Goal: Task Accomplishment & Management: Use online tool/utility

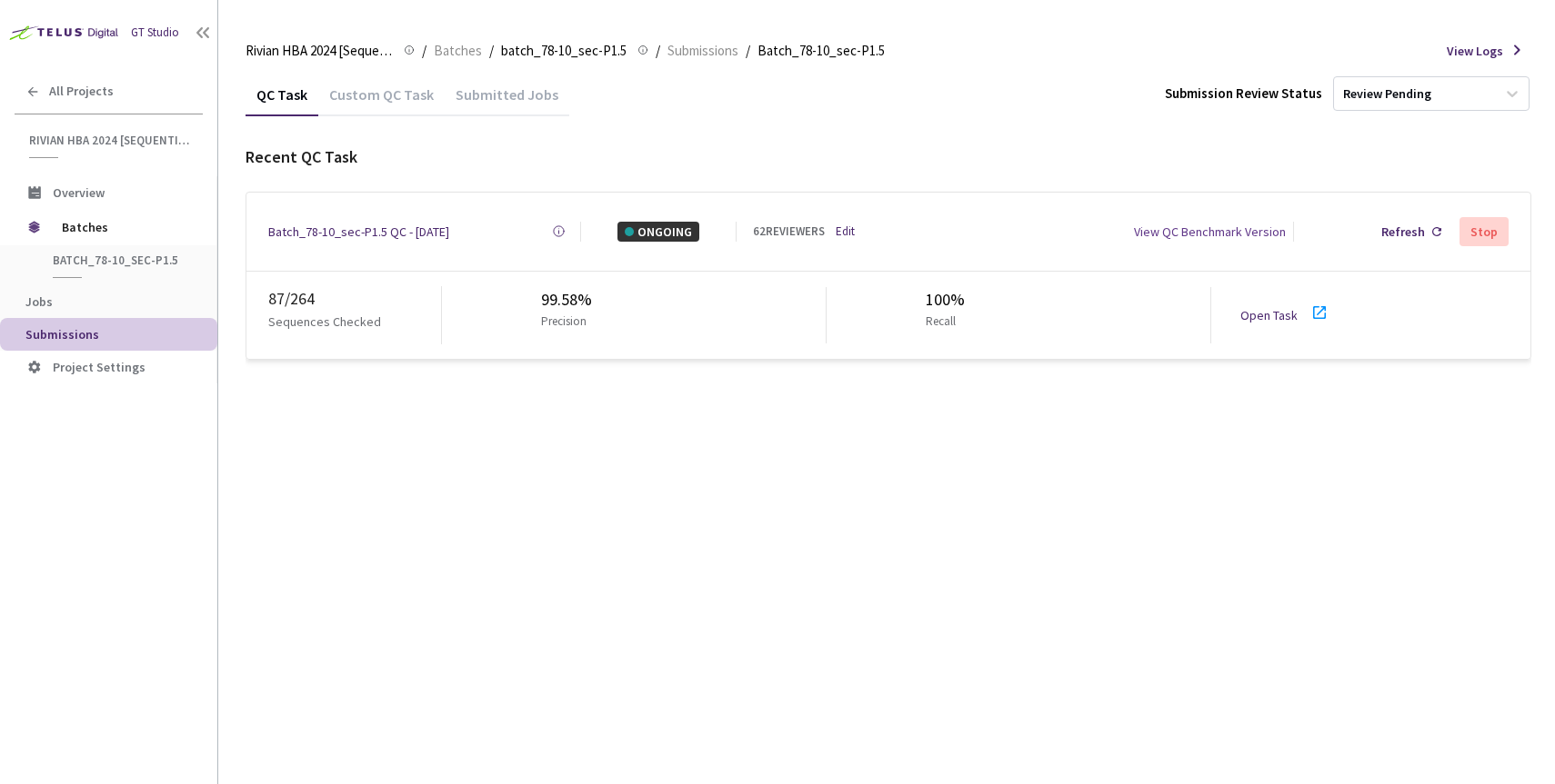
click at [1266, 308] on link "Open Task" at bounding box center [1270, 316] width 57 height 17
click at [1250, 308] on link "Open Task" at bounding box center [1270, 316] width 57 height 17
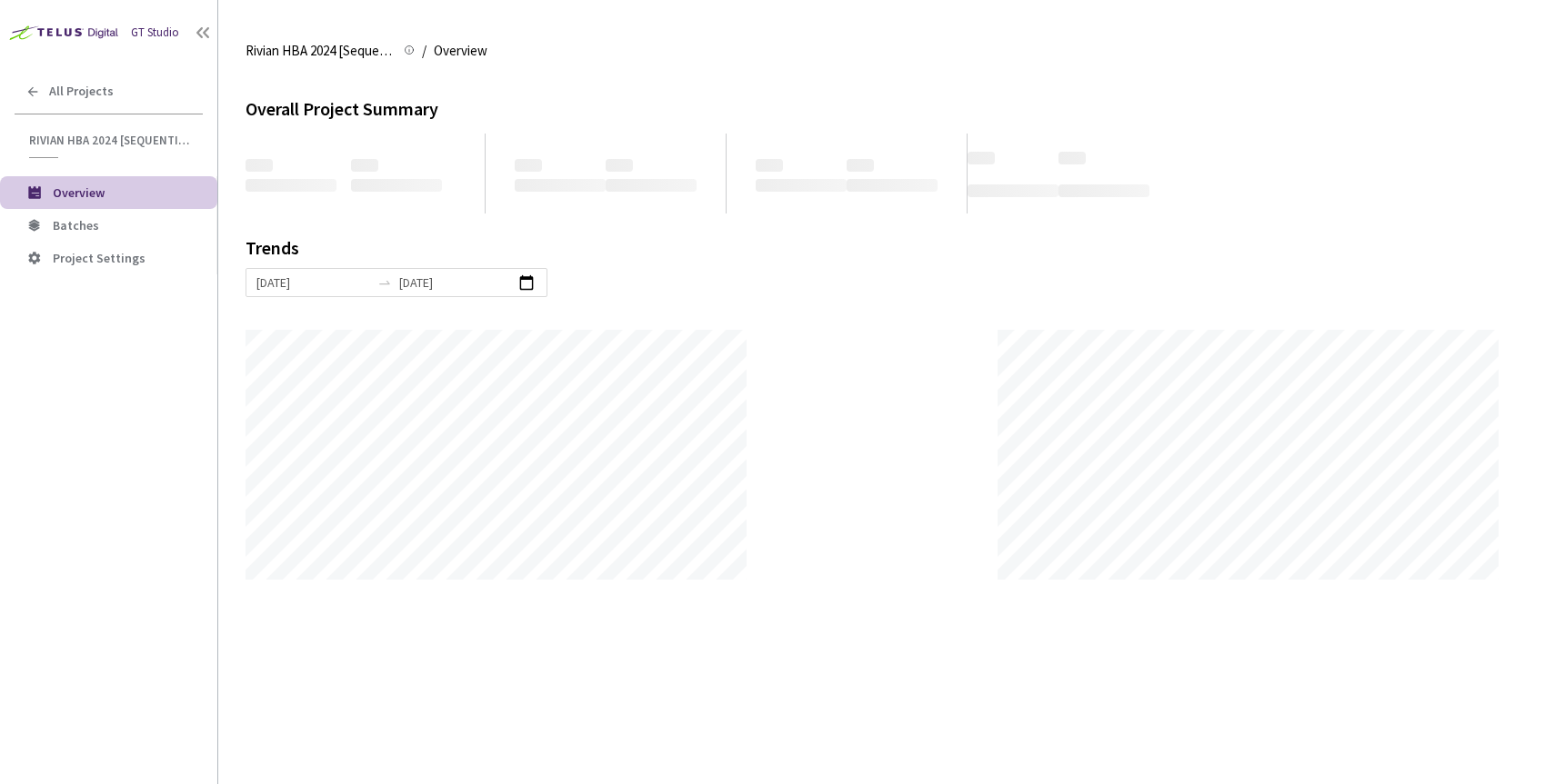
scroll to position [784, 1555]
click at [81, 233] on li "Batches" at bounding box center [108, 224] width 217 height 32
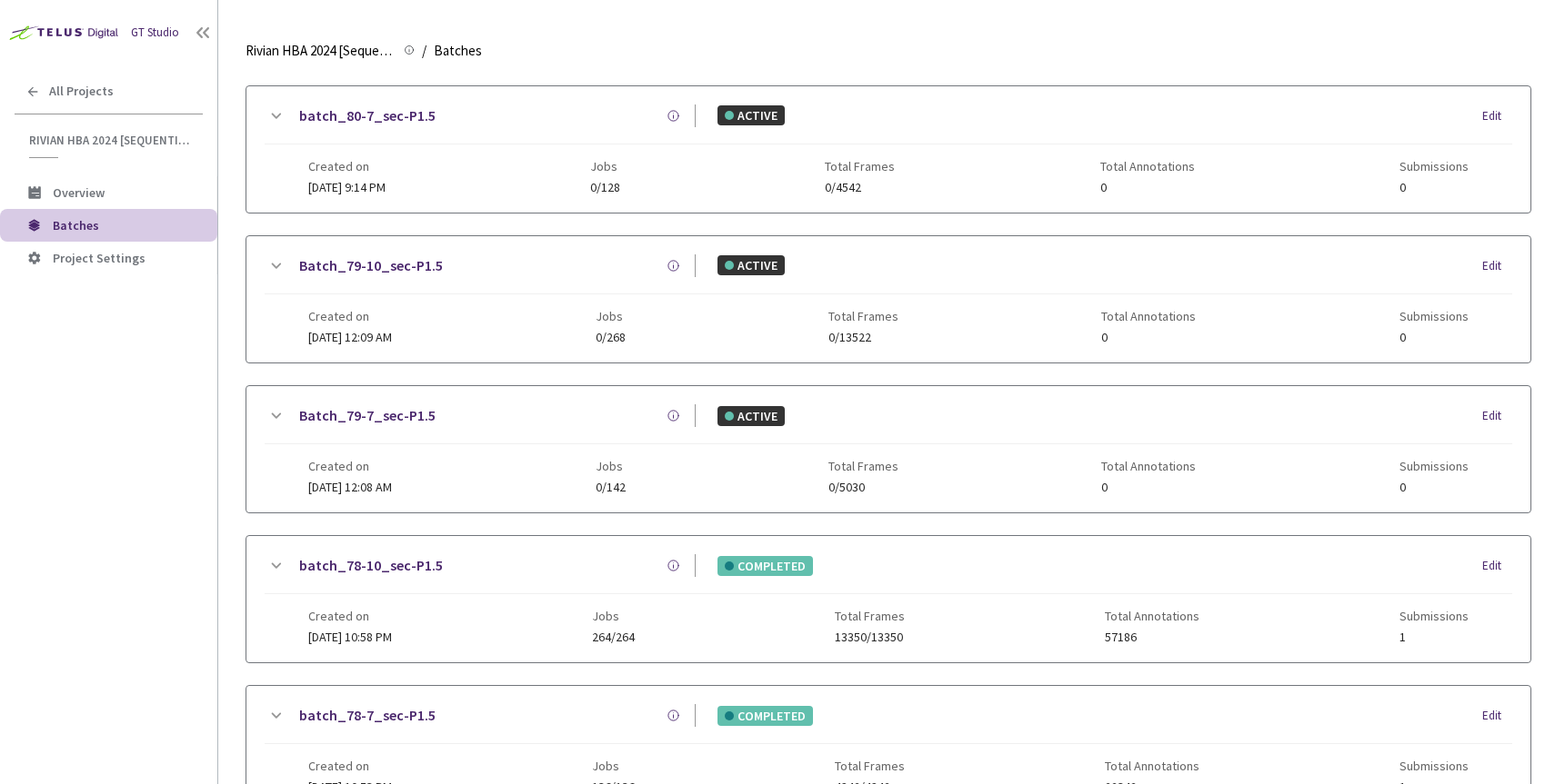
scroll to position [245, 0]
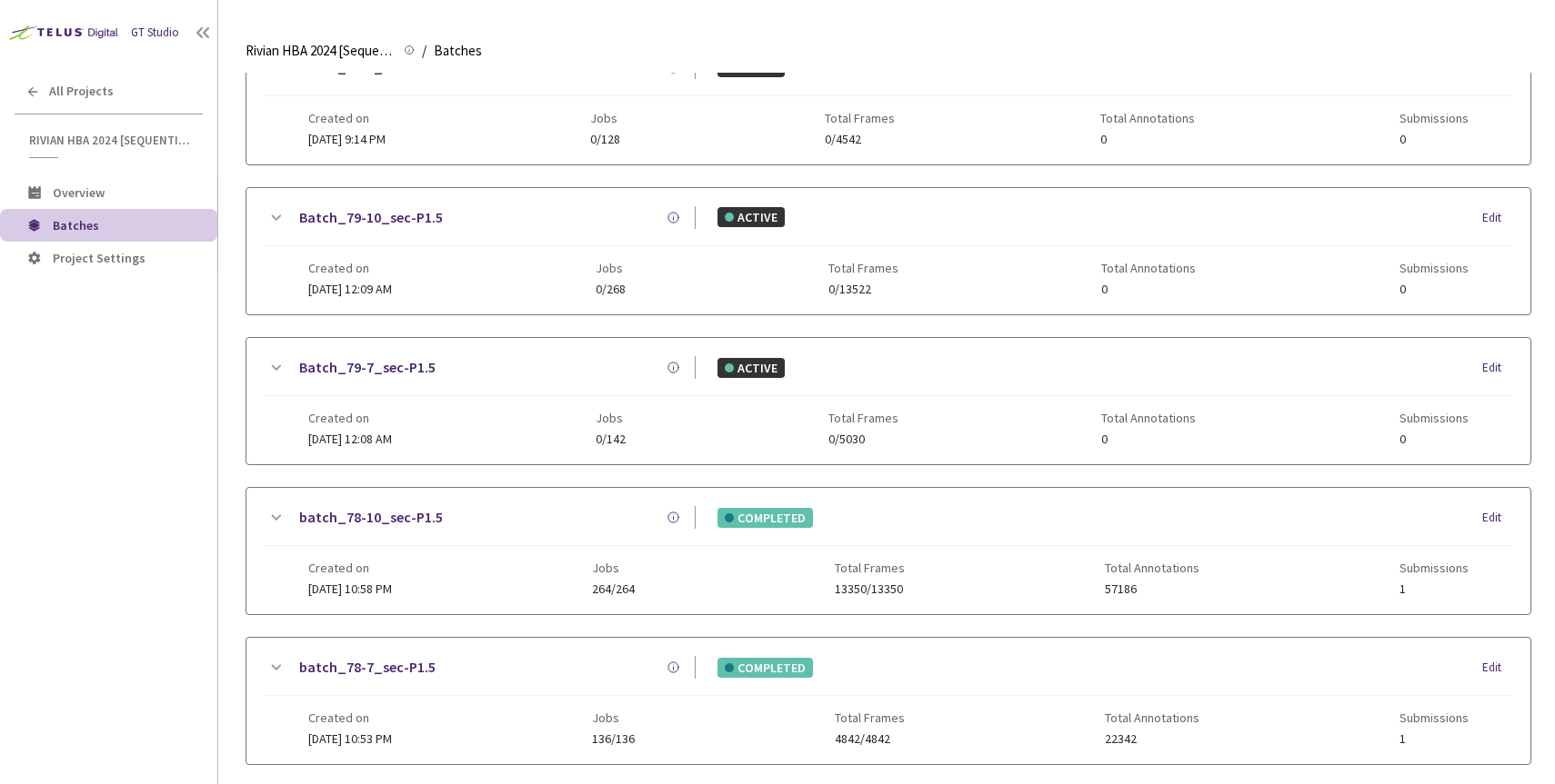
click at [391, 511] on link "batch_78-10_sec-P1.5" at bounding box center [371, 517] width 144 height 23
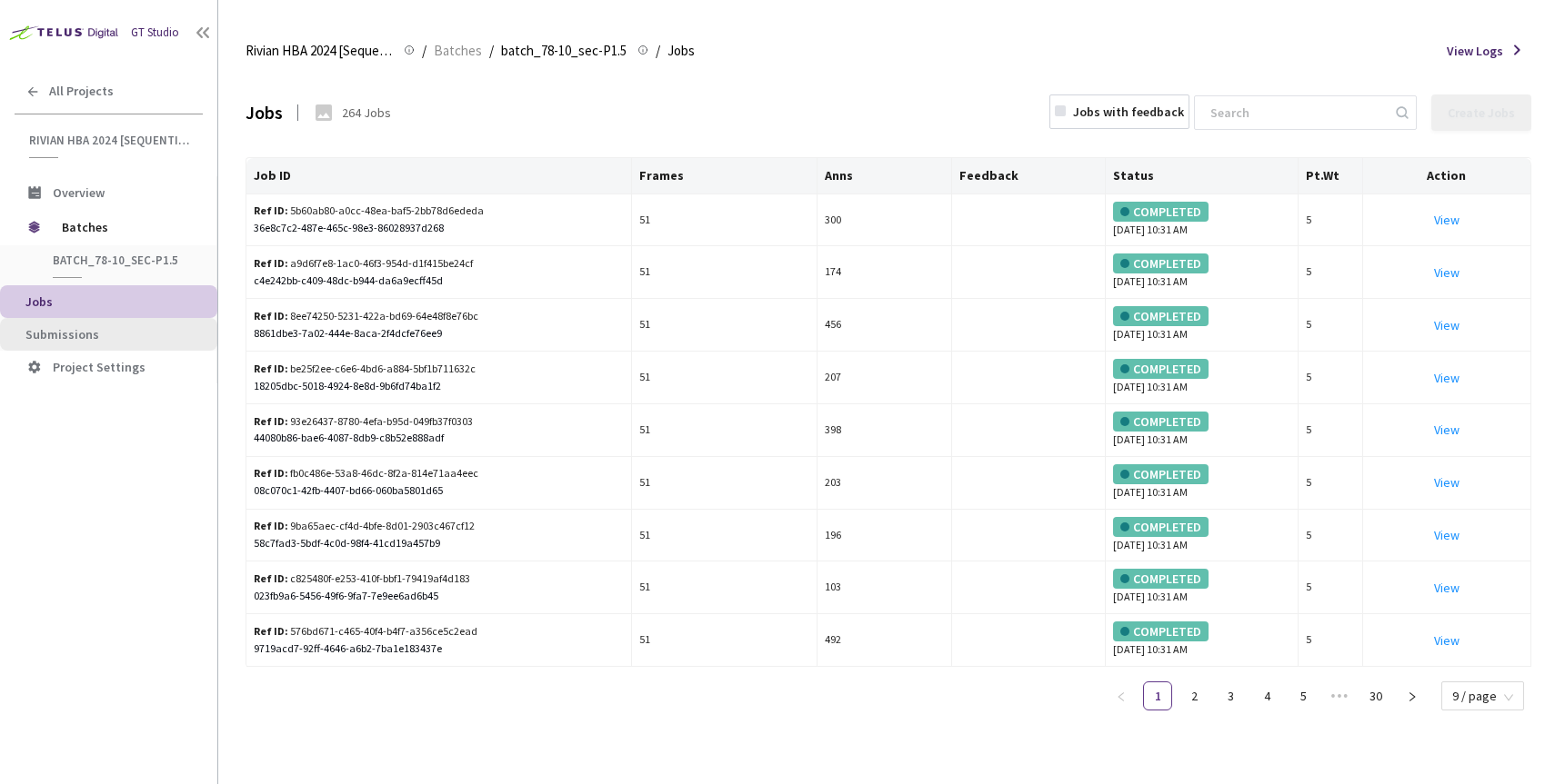
click at [78, 329] on span "Submissions" at bounding box center [63, 334] width 74 height 17
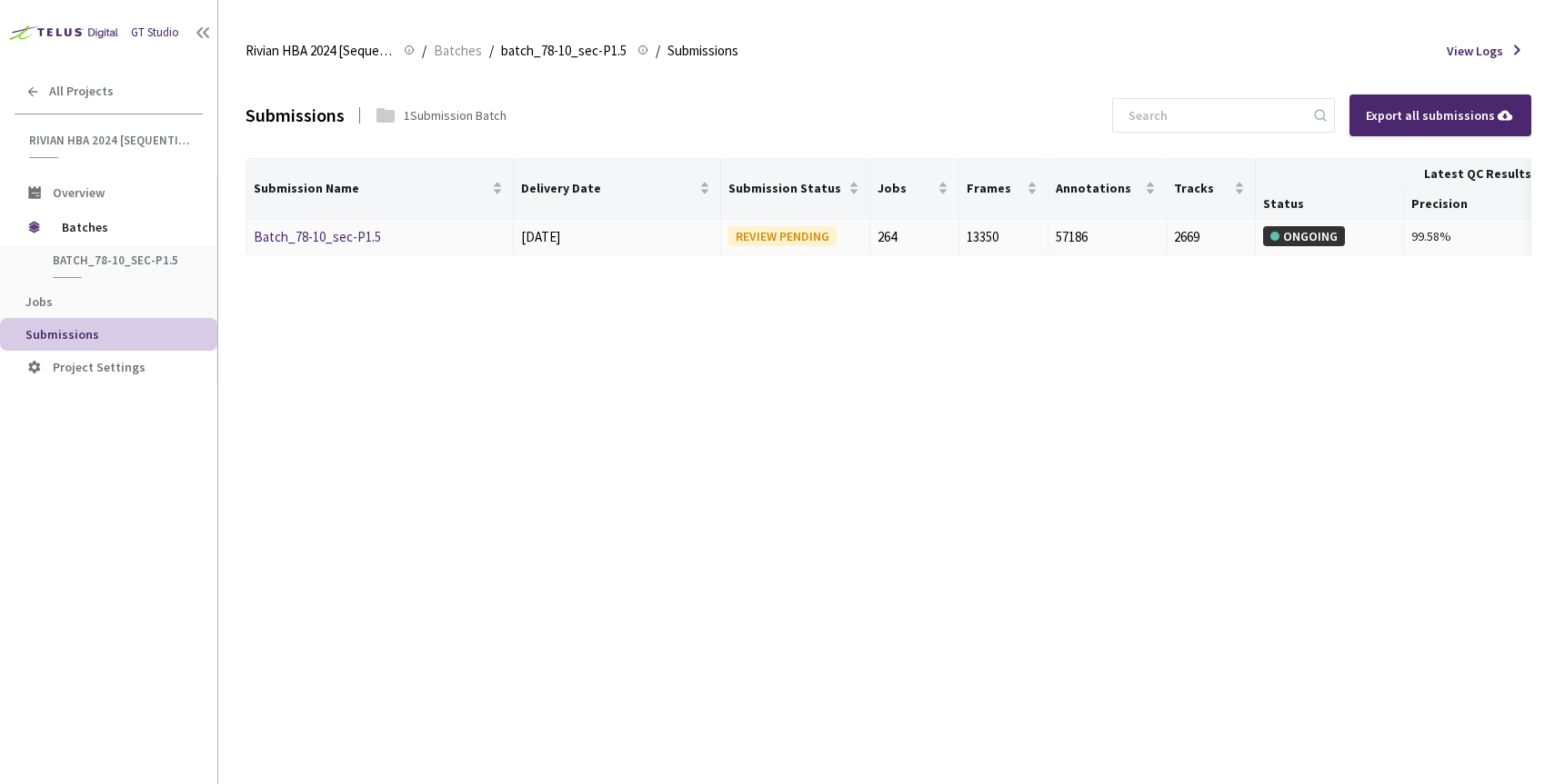
click at [322, 235] on link "Batch_78-10_sec-P1.5" at bounding box center [318, 236] width 128 height 18
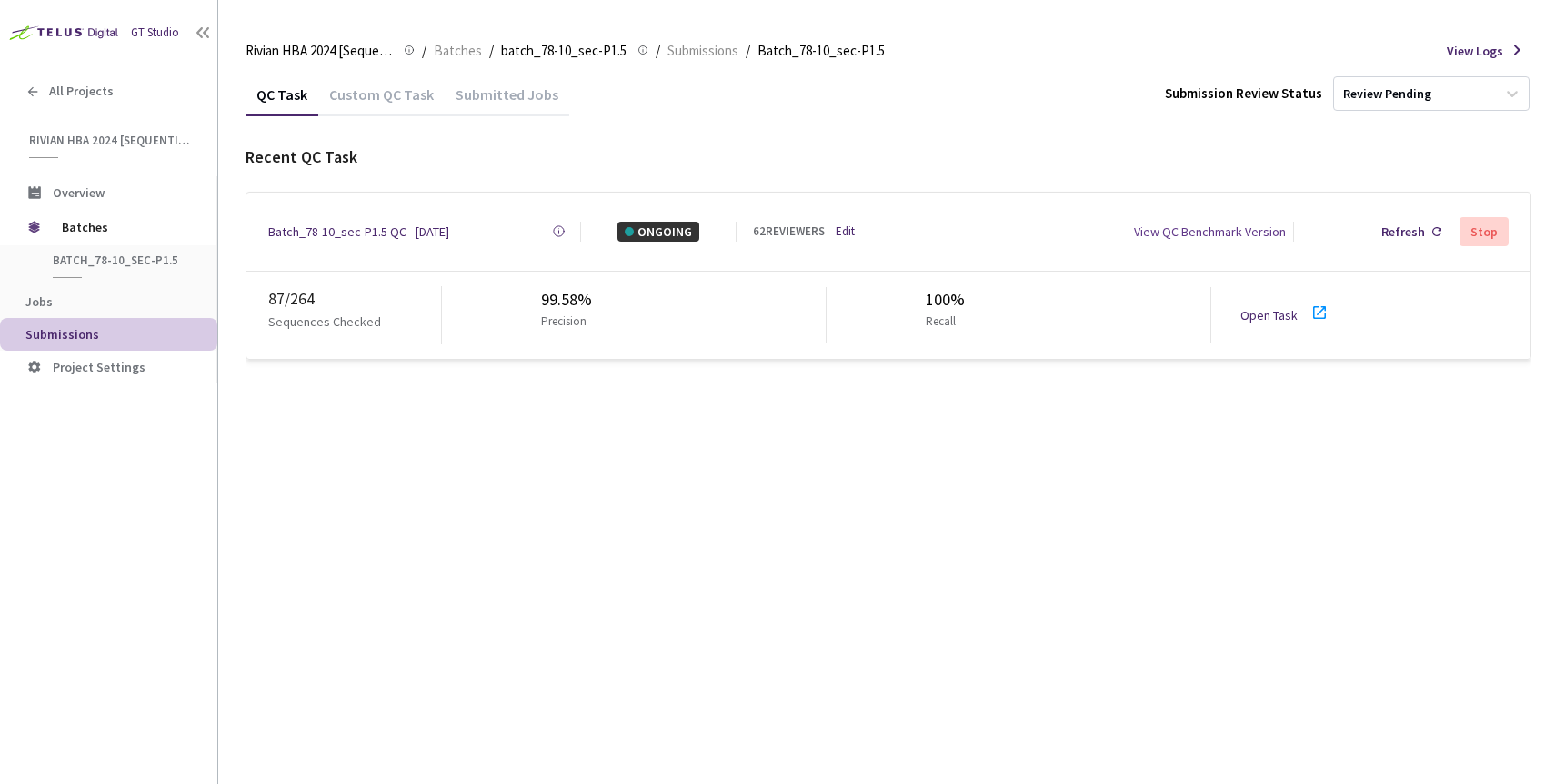
click at [1271, 311] on link "Open Task" at bounding box center [1270, 316] width 57 height 17
